Goal: Check status

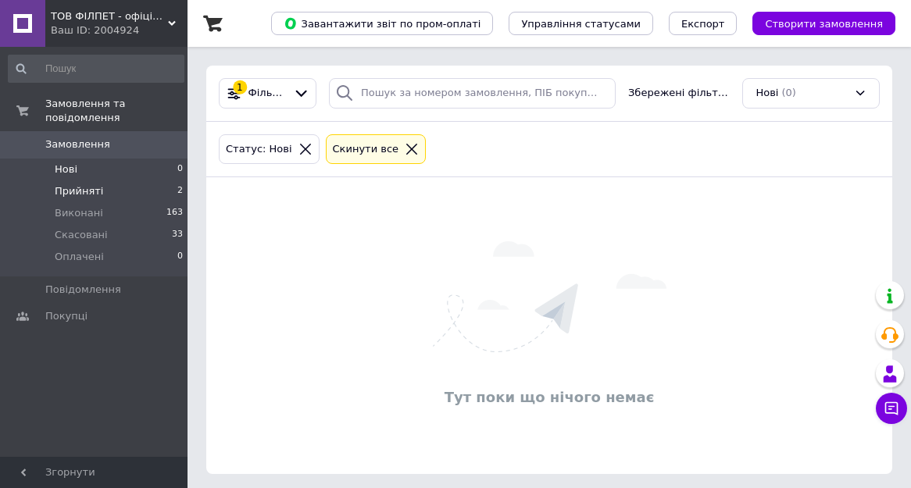
click at [83, 184] on span "Прийняті" at bounding box center [79, 191] width 48 height 14
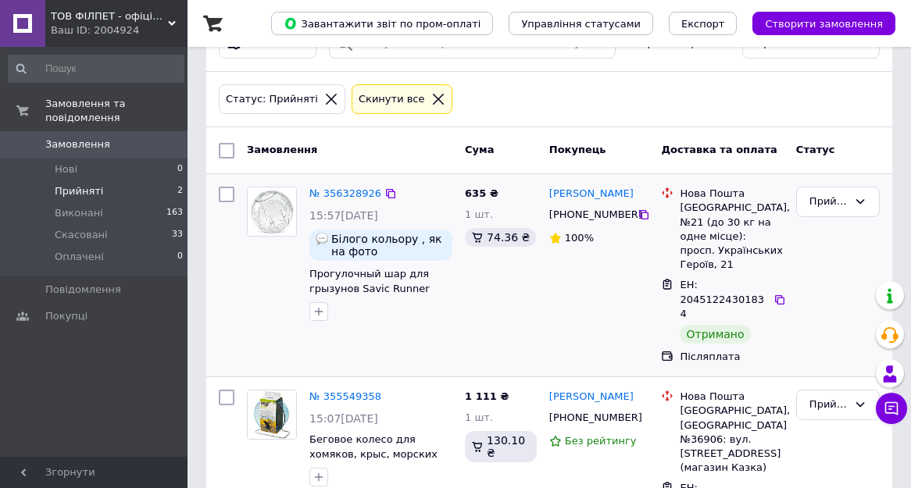
scroll to position [103, 0]
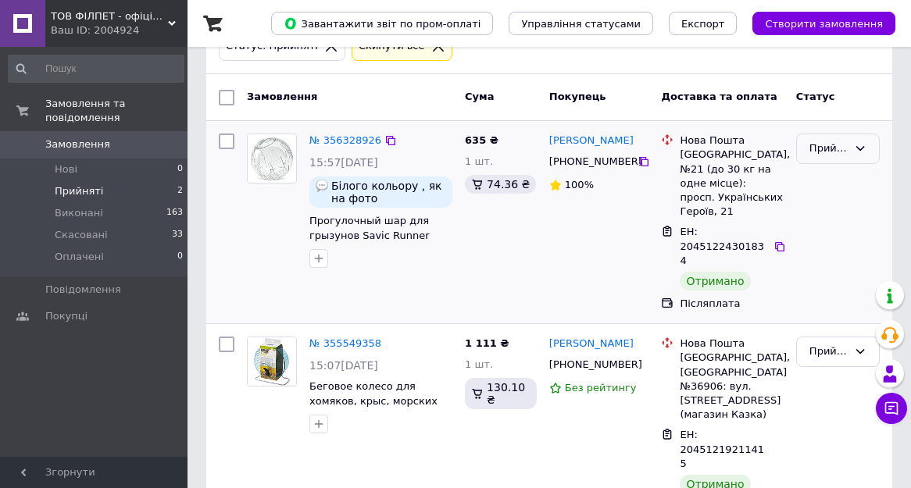
click at [829, 148] on div "Прийнято" at bounding box center [828, 149] width 38 height 16
click at [837, 186] on li "Виконано" at bounding box center [838, 181] width 82 height 29
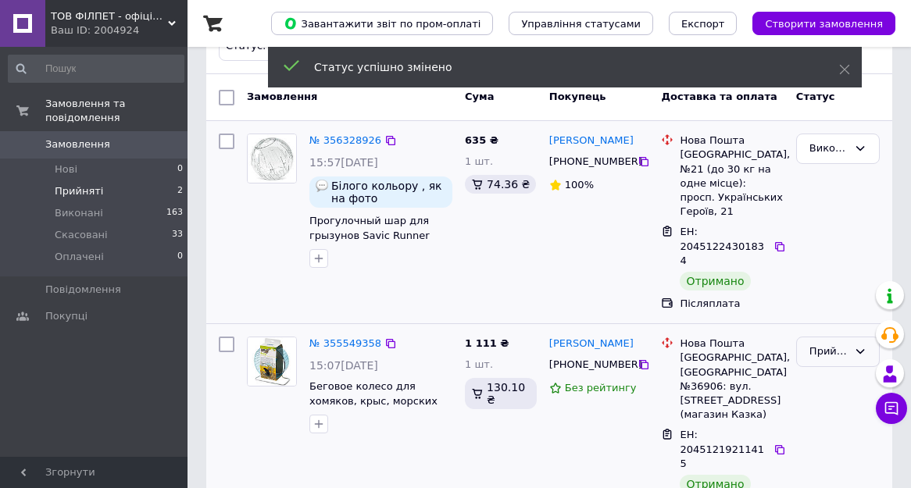
click at [843, 344] on div "Прийнято" at bounding box center [828, 352] width 38 height 16
click at [826, 370] on li "Виконано" at bounding box center [838, 384] width 82 height 29
